Goal: Check status: Check status

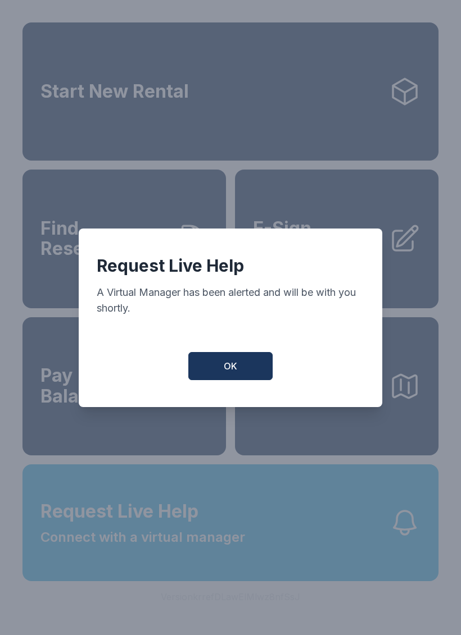
click at [235, 367] on span "OK" at bounding box center [230, 365] width 13 height 13
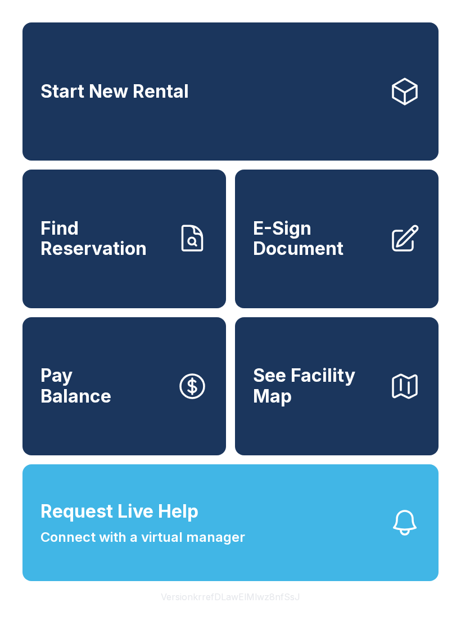
click at [126, 259] on span "Find Reservation" at bounding box center [103, 238] width 127 height 41
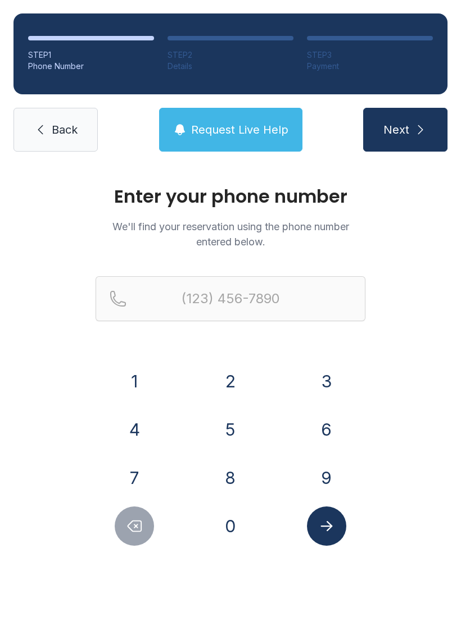
click at [318, 473] on button "9" at bounding box center [326, 477] width 39 height 39
click at [224, 528] on button "0" at bounding box center [230, 526] width 39 height 39
click at [322, 377] on button "3" at bounding box center [326, 381] width 39 height 39
click at [230, 427] on button "5" at bounding box center [230, 429] width 39 height 39
click at [325, 381] on button "3" at bounding box center [326, 381] width 39 height 39
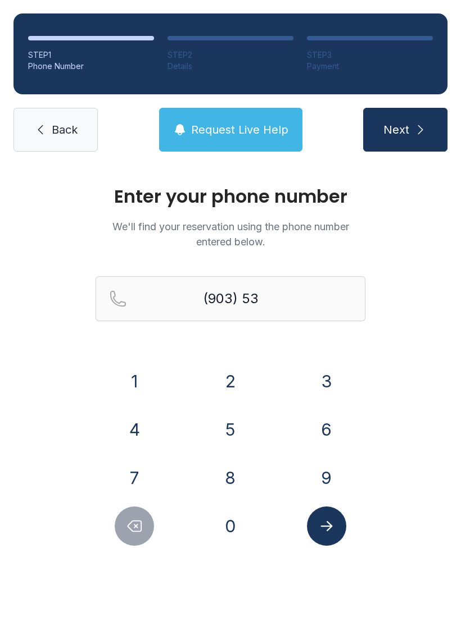
click at [325, 471] on button "9" at bounding box center [326, 477] width 39 height 39
click at [236, 524] on button "0" at bounding box center [230, 526] width 39 height 39
click at [316, 436] on button "6" at bounding box center [326, 429] width 39 height 39
click at [129, 426] on button "4" at bounding box center [134, 429] width 39 height 39
click at [131, 467] on button "7" at bounding box center [134, 477] width 39 height 39
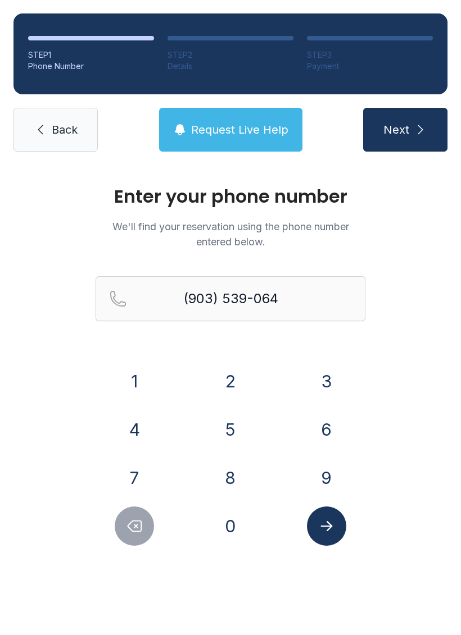
type input "[PHONE_NUMBER]"
click at [329, 528] on icon "Submit lookup form" at bounding box center [326, 526] width 12 height 10
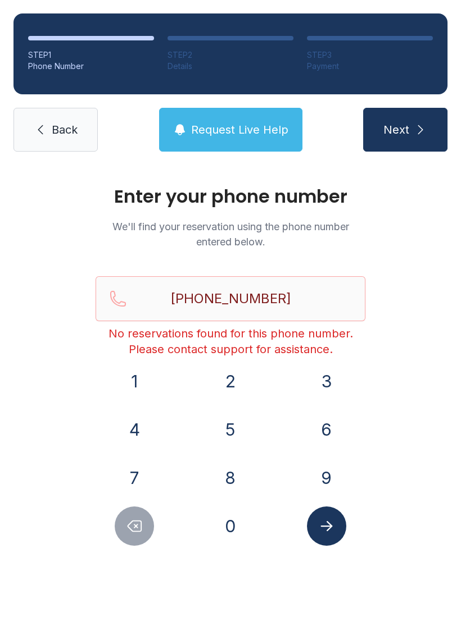
click at [239, 129] on span "Request Live Help" at bounding box center [239, 130] width 97 height 16
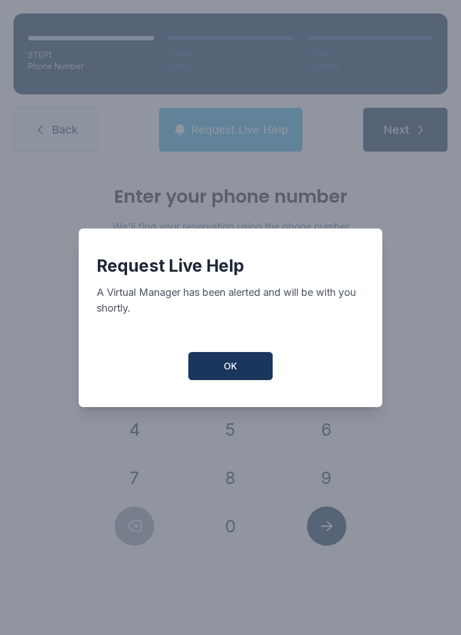
click at [229, 373] on span "OK" at bounding box center [230, 365] width 13 height 13
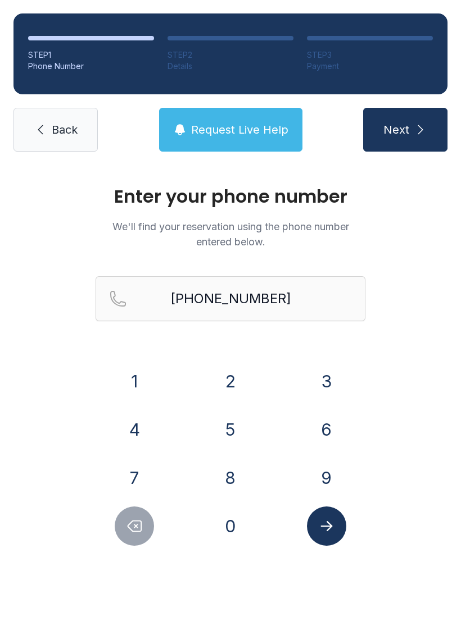
click at [400, 131] on span "Next" at bounding box center [396, 130] width 26 height 16
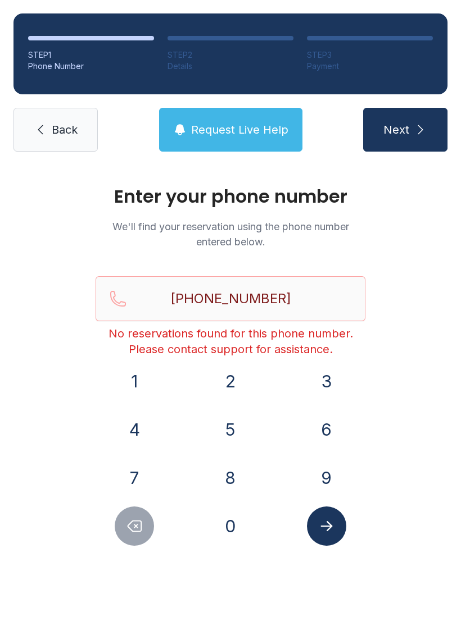
click at [53, 139] on link "Back" at bounding box center [55, 130] width 84 height 44
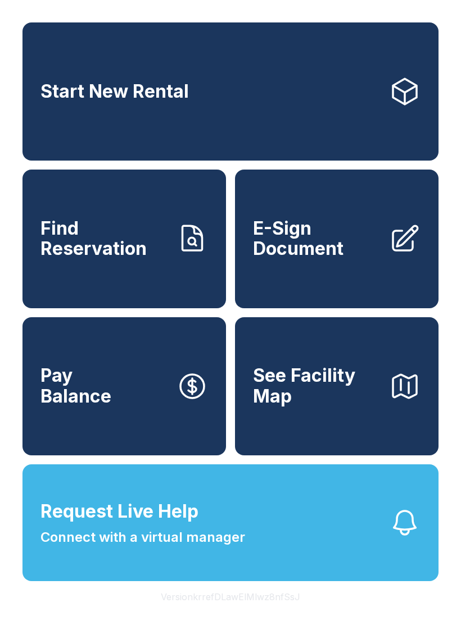
click at [275, 547] on button "Request Live Help Connect with a virtual manager" at bounding box center [230, 522] width 416 height 117
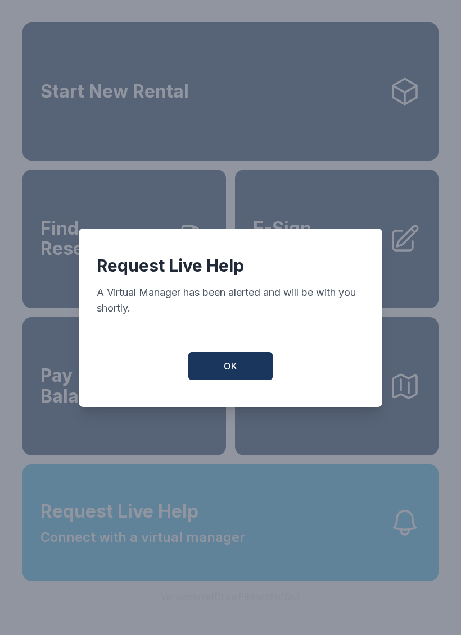
click at [223, 372] on button "OK" at bounding box center [230, 366] width 84 height 28
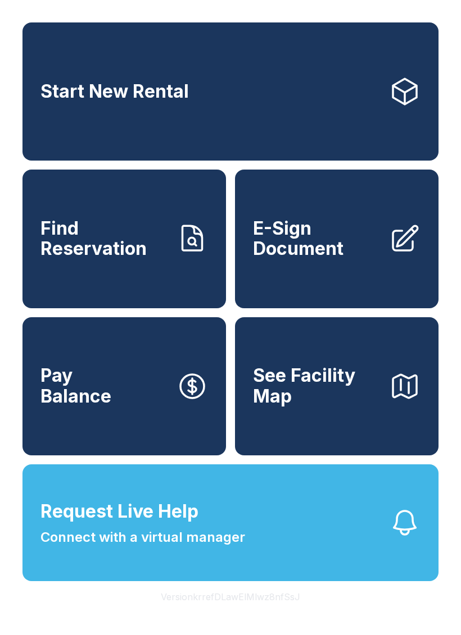
click at [393, 539] on icon "button" at bounding box center [404, 522] width 31 height 31
click at [221, 359] on button "Pay Balance" at bounding box center [123, 386] width 203 height 138
click at [192, 548] on span "Connect with a virtual manager" at bounding box center [142, 537] width 204 height 20
